Goal: Task Accomplishment & Management: Manage account settings

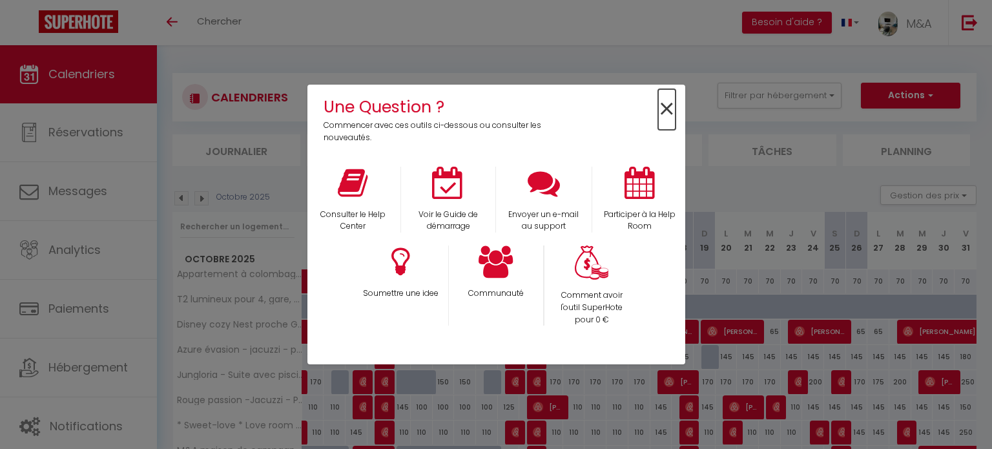
click at [674, 109] on span "×" at bounding box center [666, 109] width 17 height 41
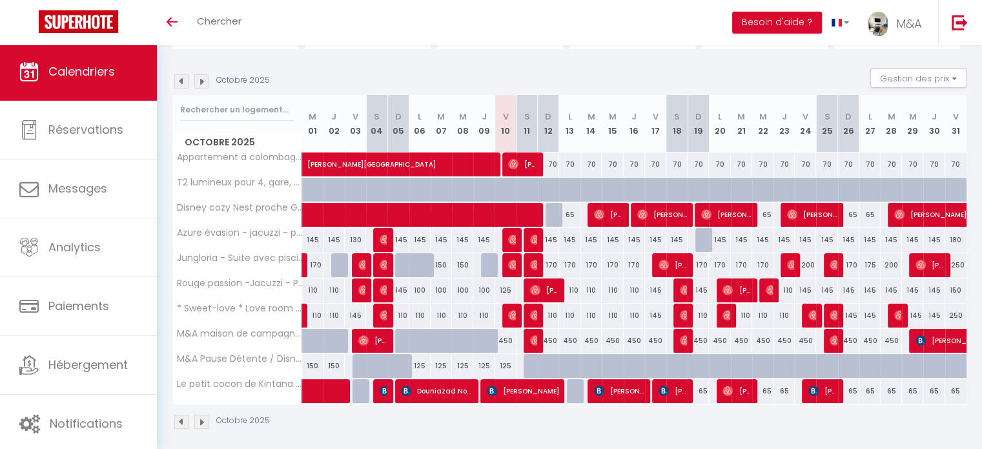
scroll to position [123, 0]
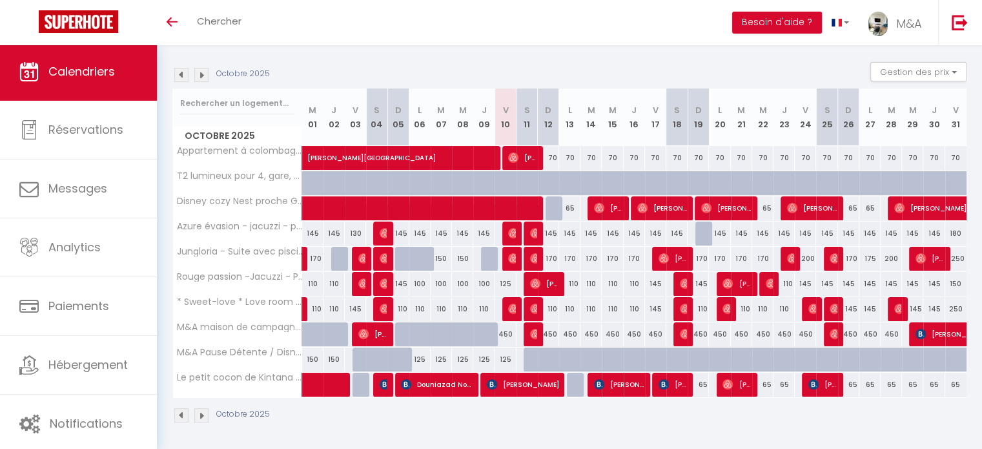
click at [568, 356] on div at bounding box center [577, 366] width 21 height 25
type input "Lun 13 Octobre 2025"
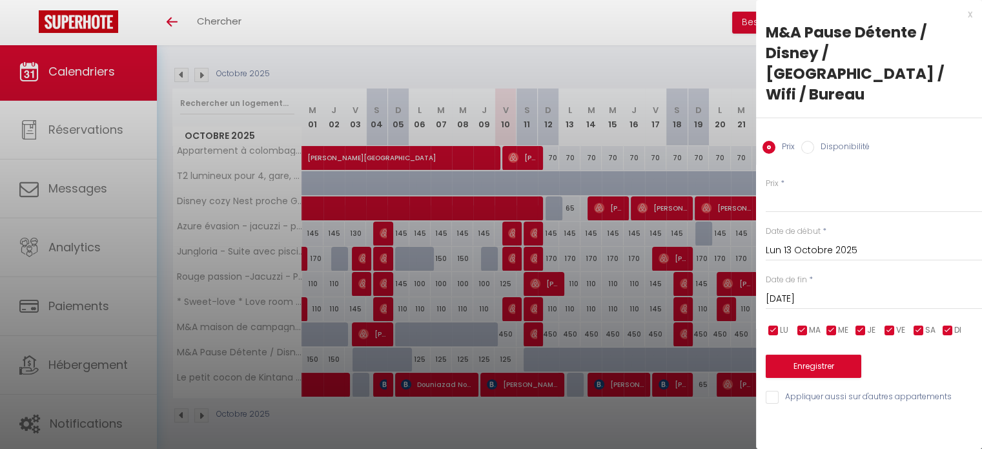
click at [884, 291] on input "[DATE]" at bounding box center [874, 299] width 216 height 17
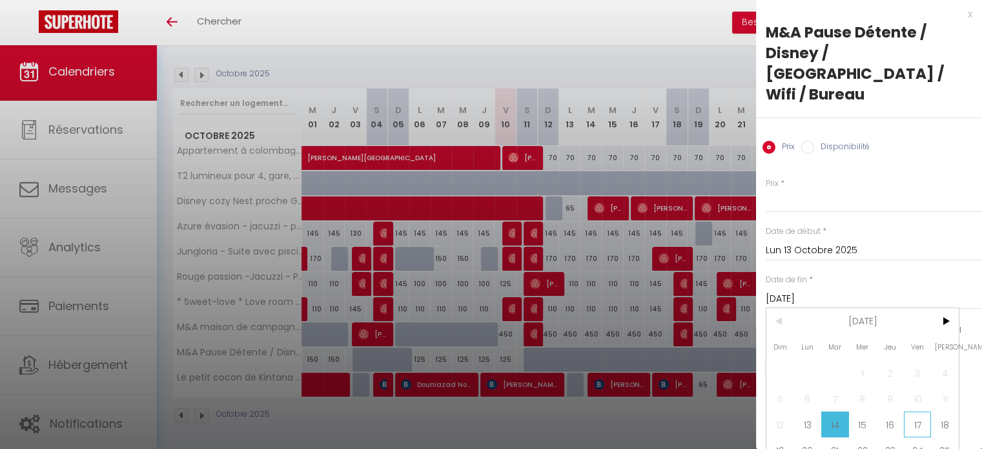
click at [924, 411] on span "17" at bounding box center [918, 424] width 28 height 26
type input "Ven 17 Octobre 2025"
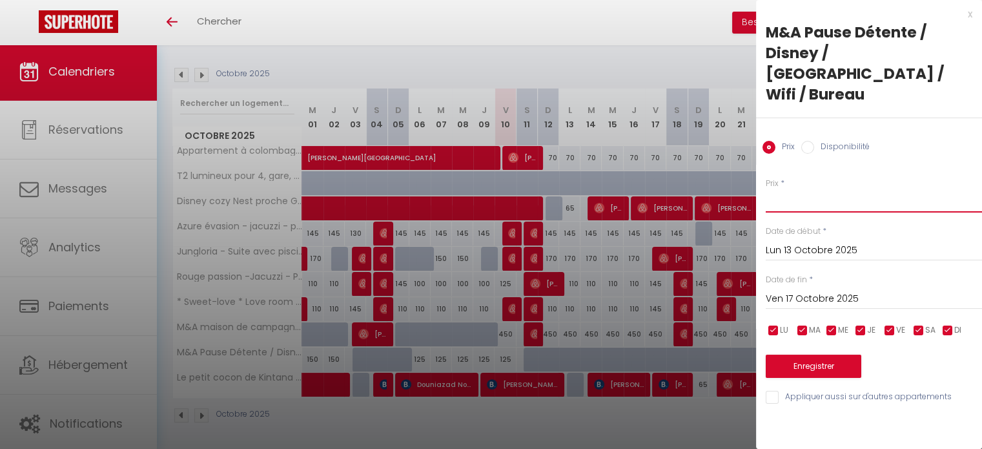
click at [780, 189] on input "Prix" at bounding box center [874, 200] width 216 height 23
type input "135"
click at [800, 354] on button "Enregistrer" at bounding box center [814, 365] width 96 height 23
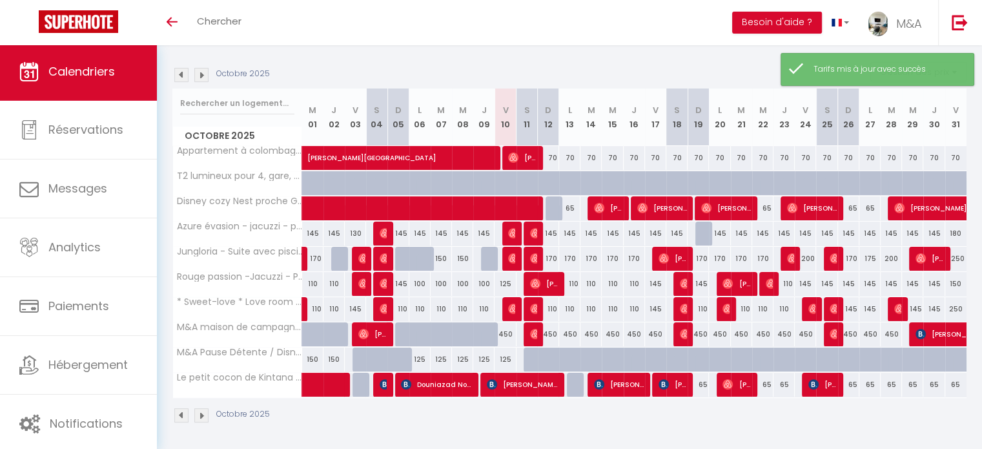
click at [567, 354] on div at bounding box center [577, 366] width 21 height 25
type input "135"
type input "Lun 13 Octobre 2025"
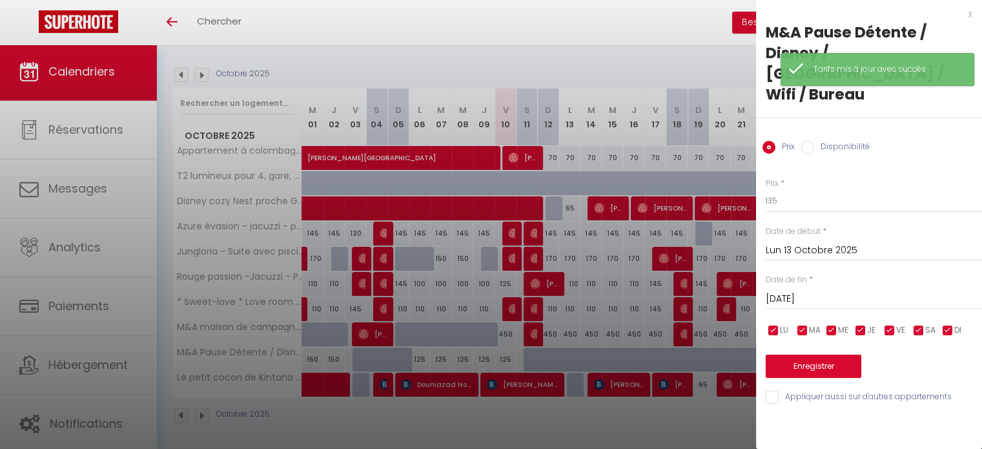
click at [877, 291] on input "[DATE]" at bounding box center [874, 299] width 216 height 17
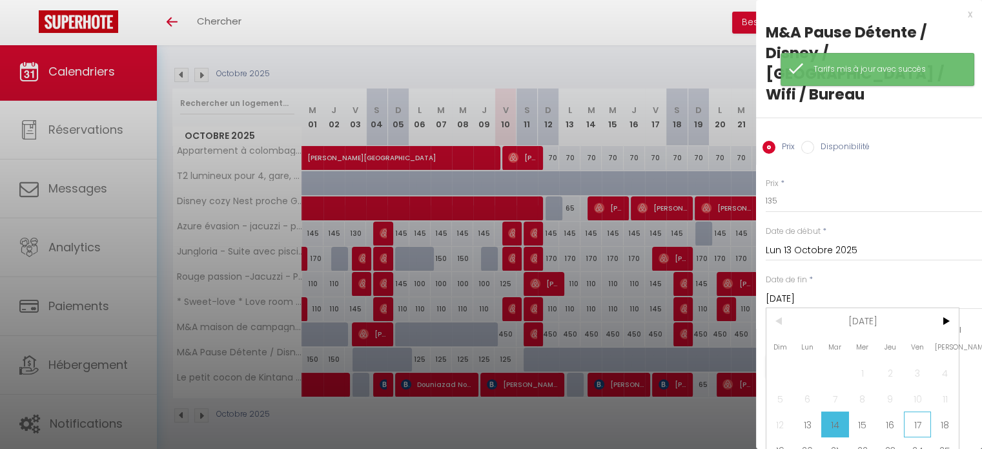
click at [915, 411] on span "17" at bounding box center [918, 424] width 28 height 26
type input "Ven 17 Octobre 2025"
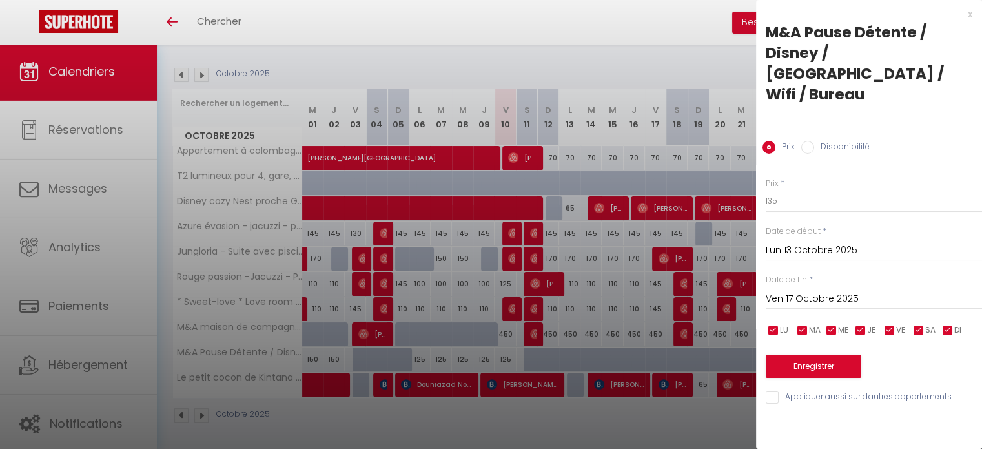
click at [832, 141] on label "Disponibilité" at bounding box center [842, 148] width 56 height 14
click at [814, 141] on input "Disponibilité" at bounding box center [807, 147] width 13 height 13
radio input "true"
radio input "false"
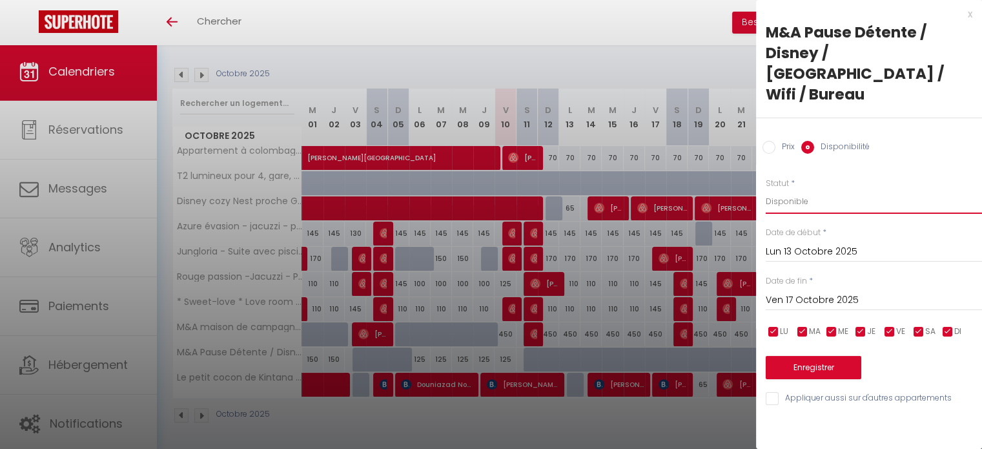
click at [817, 189] on select "Disponible Indisponible" at bounding box center [874, 201] width 216 height 25
click at [766, 189] on select "Disponible Indisponible" at bounding box center [874, 201] width 216 height 25
click at [816, 356] on button "Enregistrer" at bounding box center [814, 367] width 96 height 23
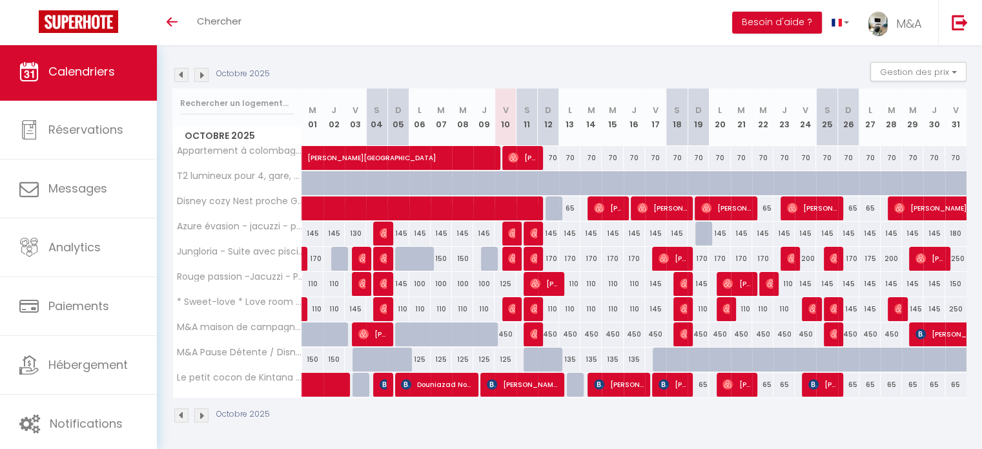
click at [550, 330] on div "450" at bounding box center [548, 334] width 21 height 24
select select "1"
type input "Dim 12 Octobre 2025"
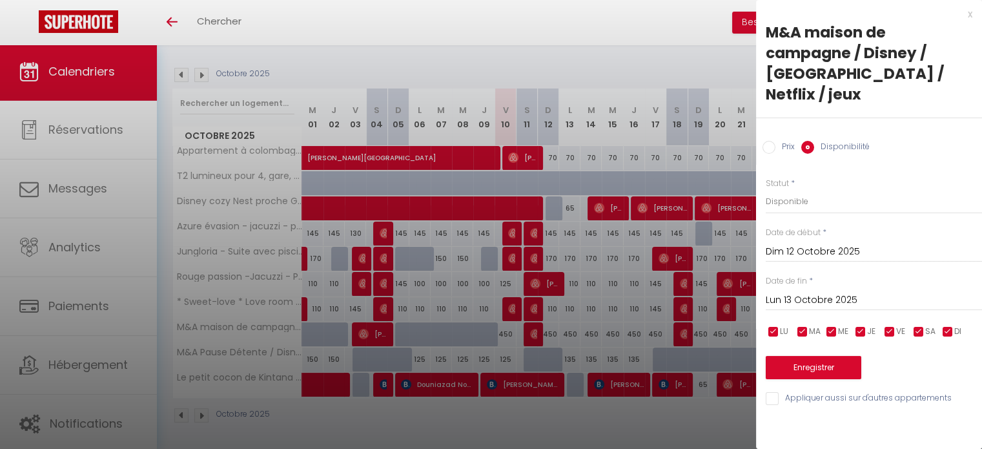
click at [834, 292] on input "Lun 13 Octobre 2025" at bounding box center [874, 300] width 216 height 17
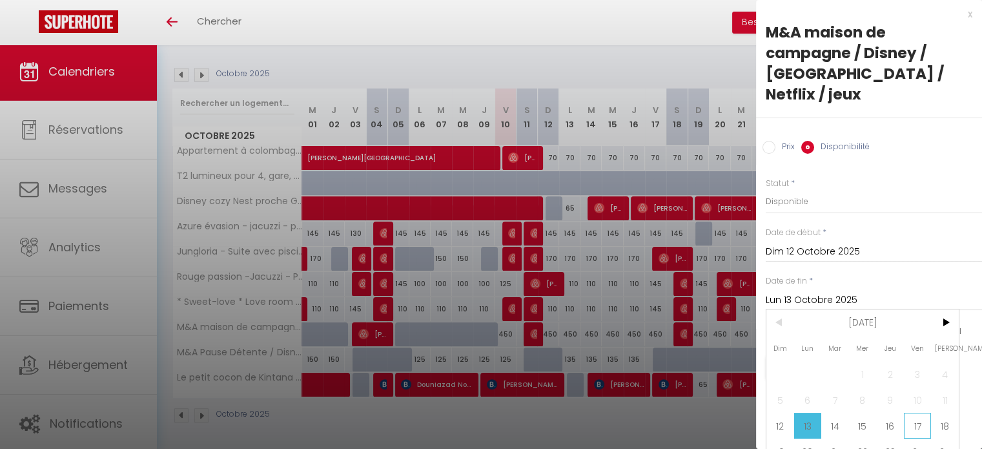
click at [908, 413] on span "17" at bounding box center [918, 426] width 28 height 26
type input "Ven 17 Octobre 2025"
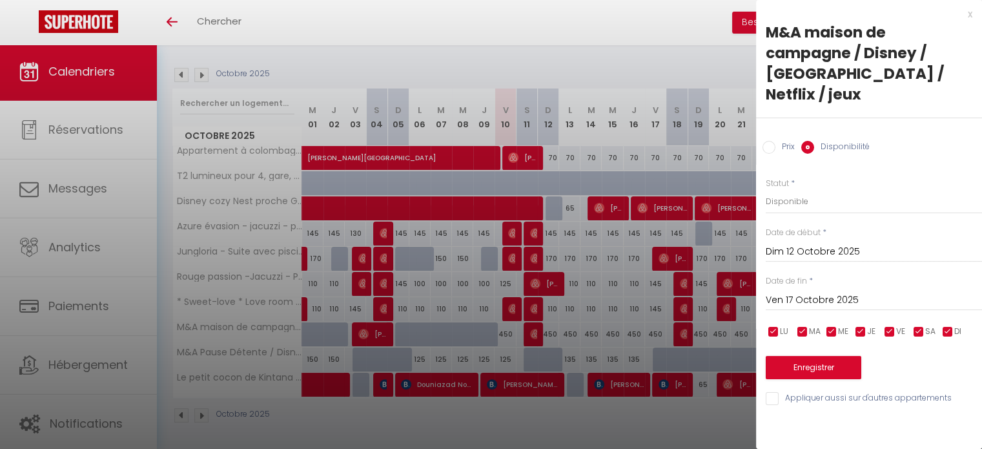
click at [784, 141] on label "Prix" at bounding box center [784, 148] width 19 height 14
click at [775, 141] on input "Prix" at bounding box center [769, 147] width 13 height 13
radio input "true"
radio input "false"
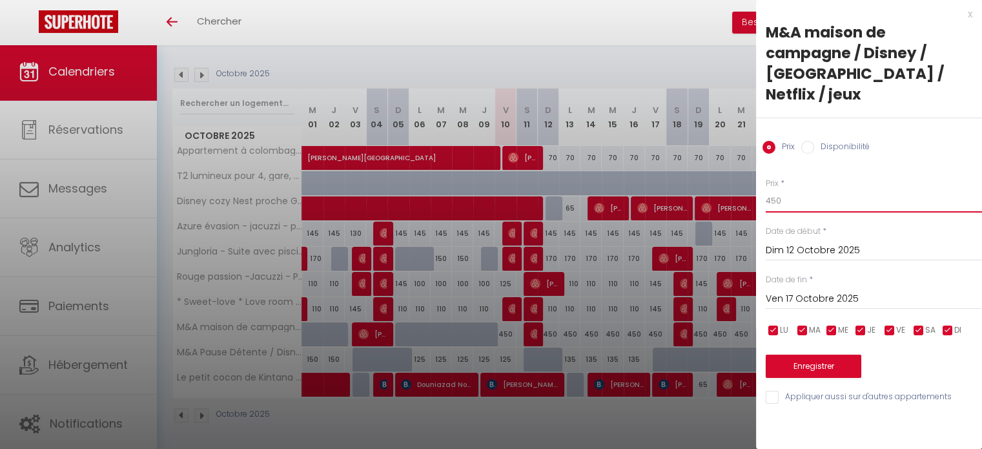
click at [787, 189] on input "450" at bounding box center [874, 200] width 216 height 23
type input "4"
type input "350"
click at [821, 354] on button "Enregistrer" at bounding box center [814, 365] width 96 height 23
